Goal: Task Accomplishment & Management: Use online tool/utility

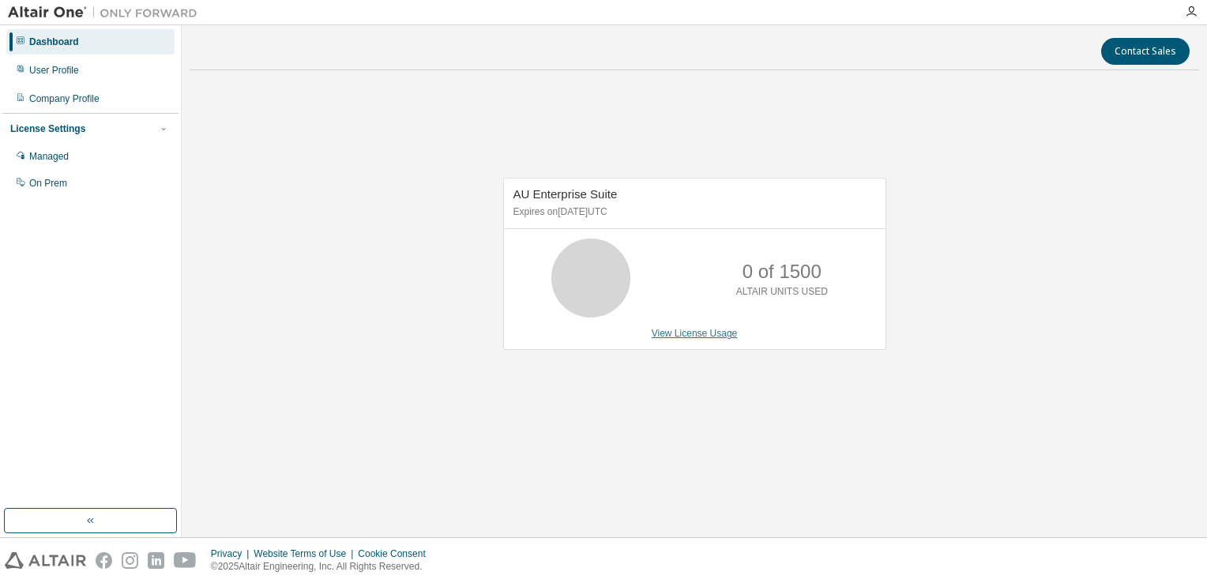
click at [689, 339] on link "View License Usage" at bounding box center [695, 333] width 86 height 11
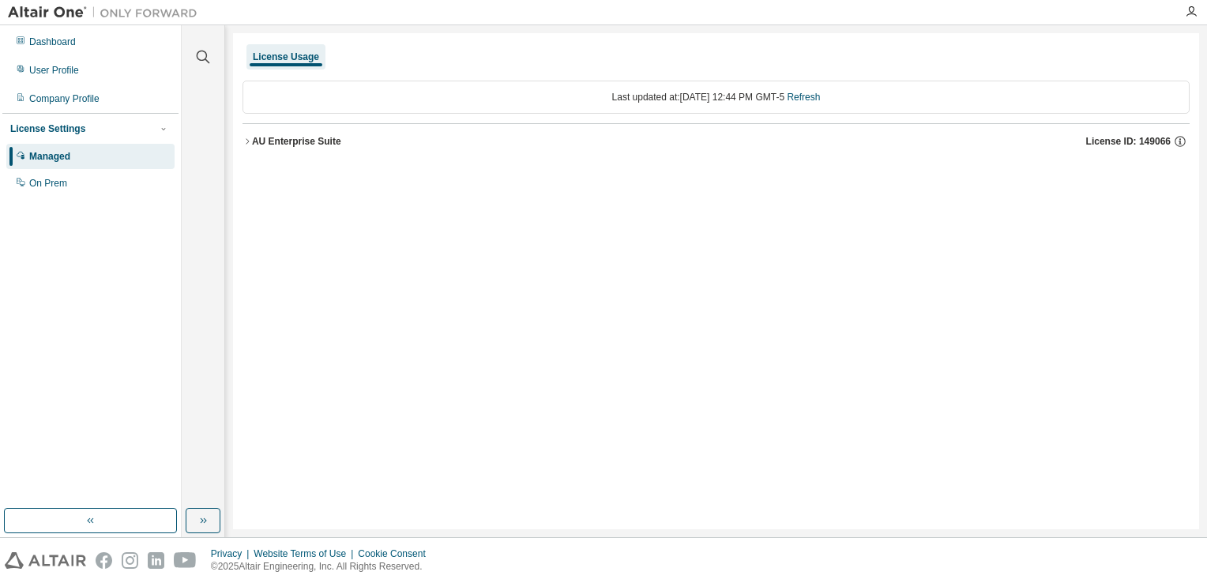
drag, startPoint x: 305, startPoint y: 141, endPoint x: 501, endPoint y: 320, distance: 265.7
click at [305, 141] on div "AU Enterprise Suite" at bounding box center [296, 141] width 89 height 13
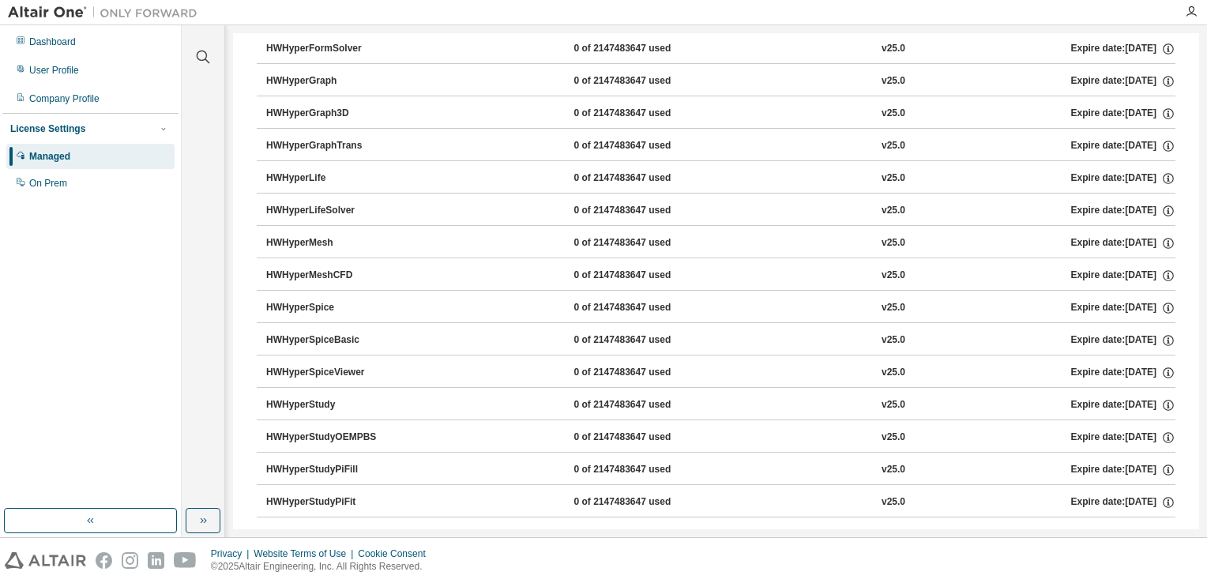
scroll to position [3398, 0]
